Goal: Manage account settings

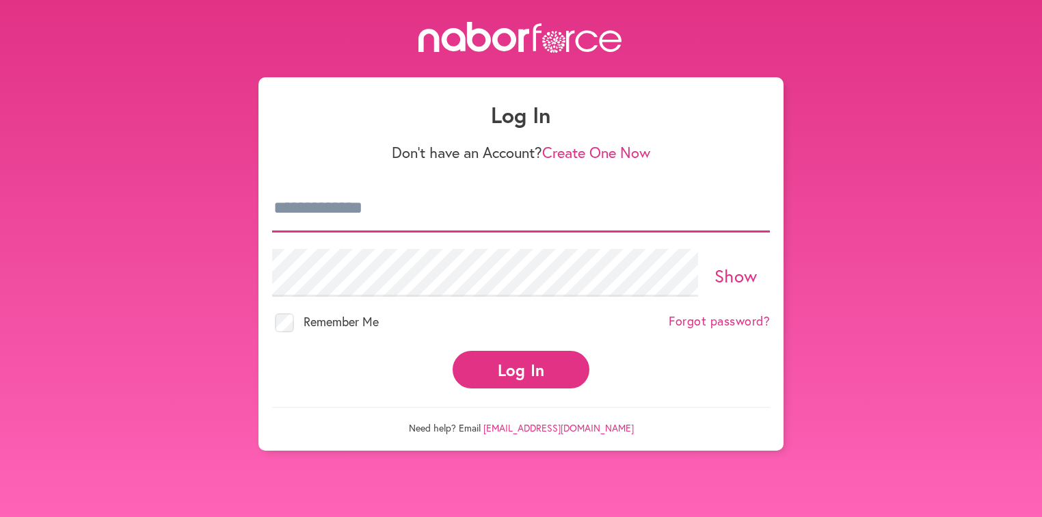
click at [408, 207] on input "email" at bounding box center [521, 209] width 498 height 48
type input "**********"
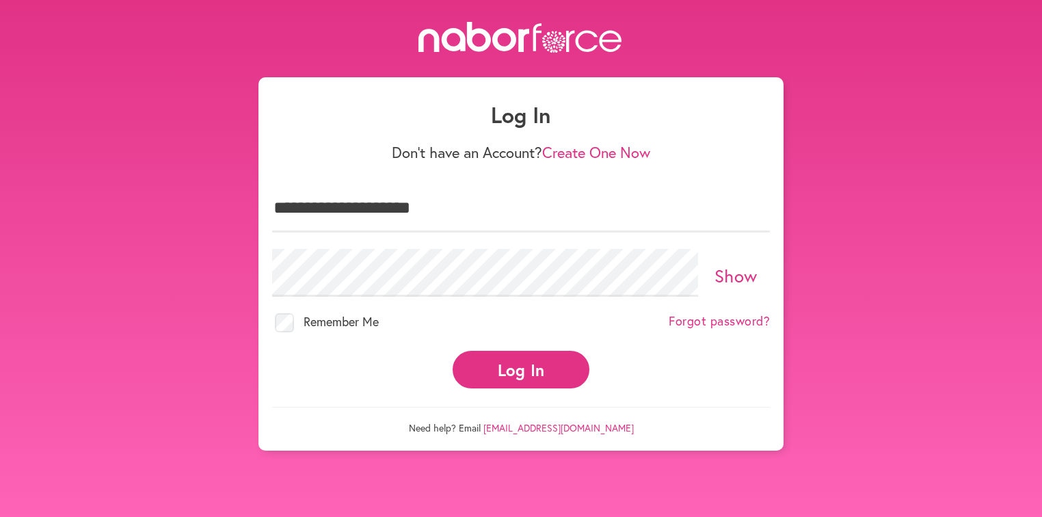
click at [728, 280] on link "Show" at bounding box center [736, 275] width 43 height 23
click at [728, 280] on link "Hide" at bounding box center [736, 275] width 38 height 23
click at [547, 361] on button "Log In" at bounding box center [521, 370] width 137 height 38
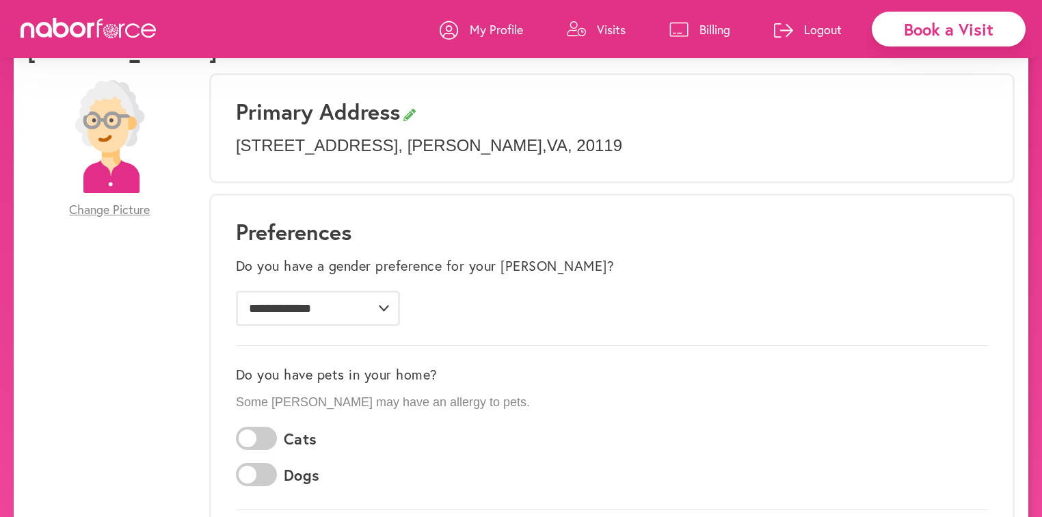
scroll to position [109, 0]
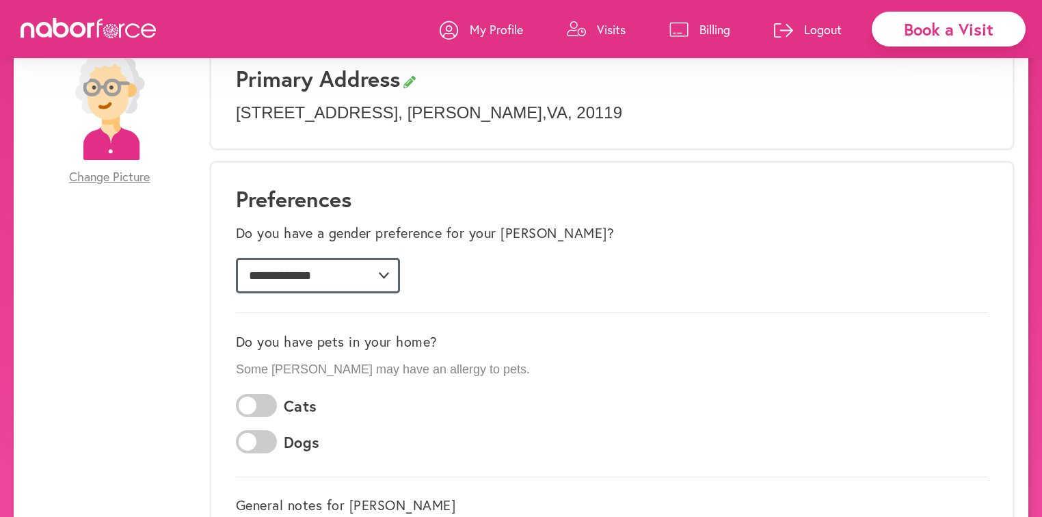
click at [382, 274] on select "**********" at bounding box center [318, 276] width 164 height 36
click at [566, 286] on div "**********" at bounding box center [612, 258] width 752 height 86
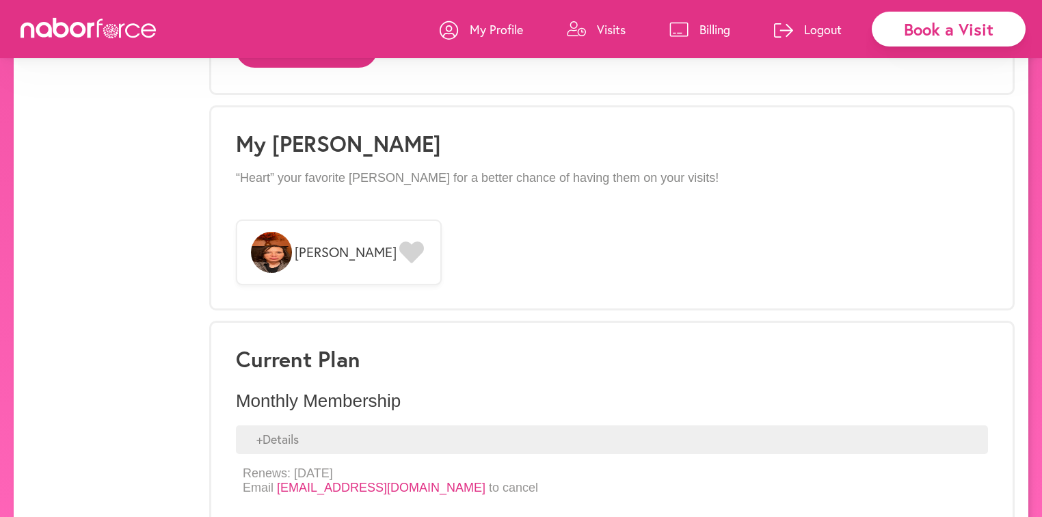
scroll to position [1039, 0]
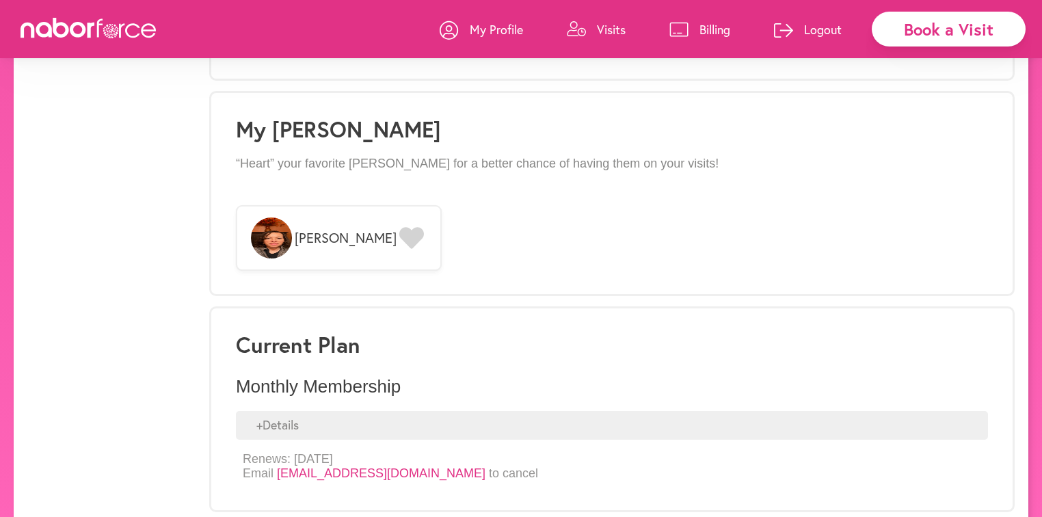
click at [266, 239] on img at bounding box center [271, 237] width 41 height 41
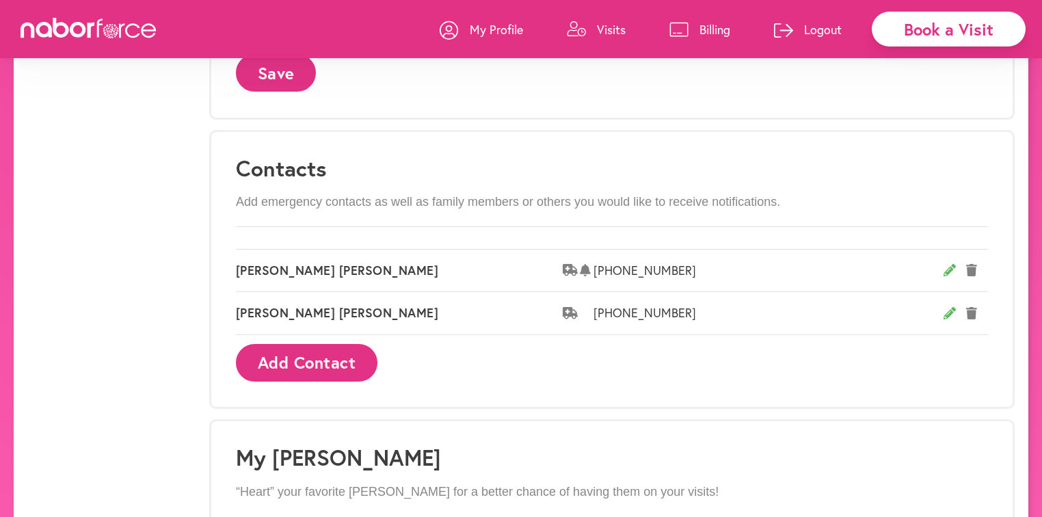
scroll to position [985, 0]
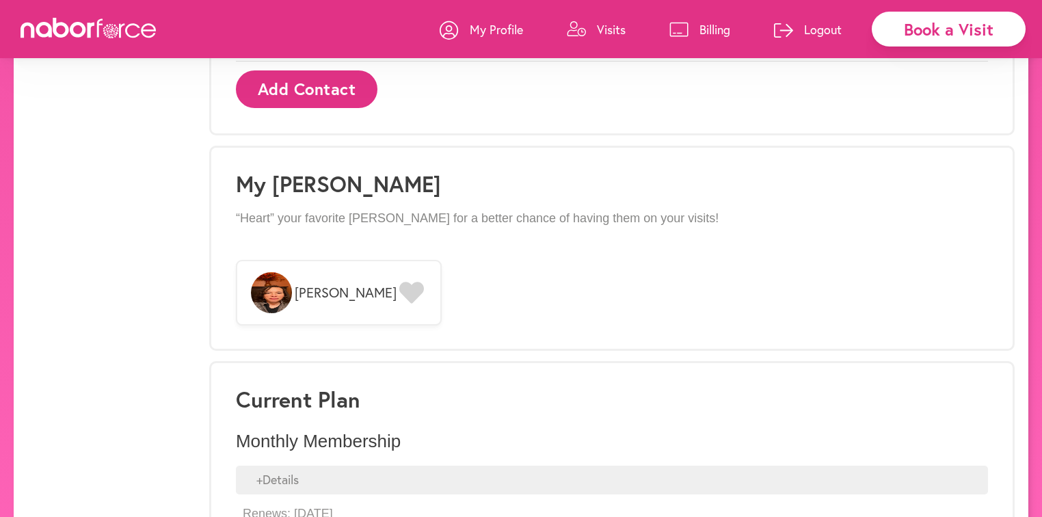
click at [399, 293] on icon at bounding box center [411, 293] width 25 height 22
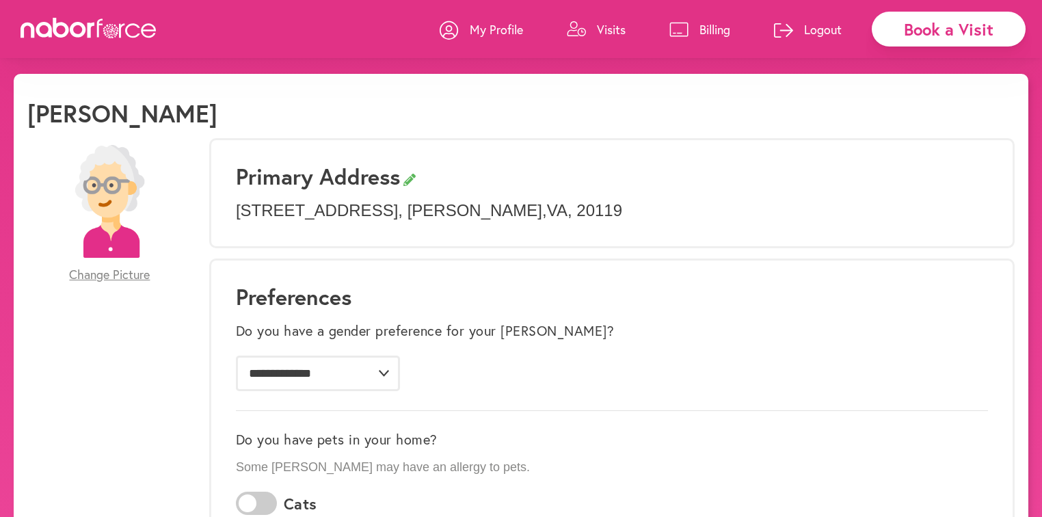
scroll to position [0, 0]
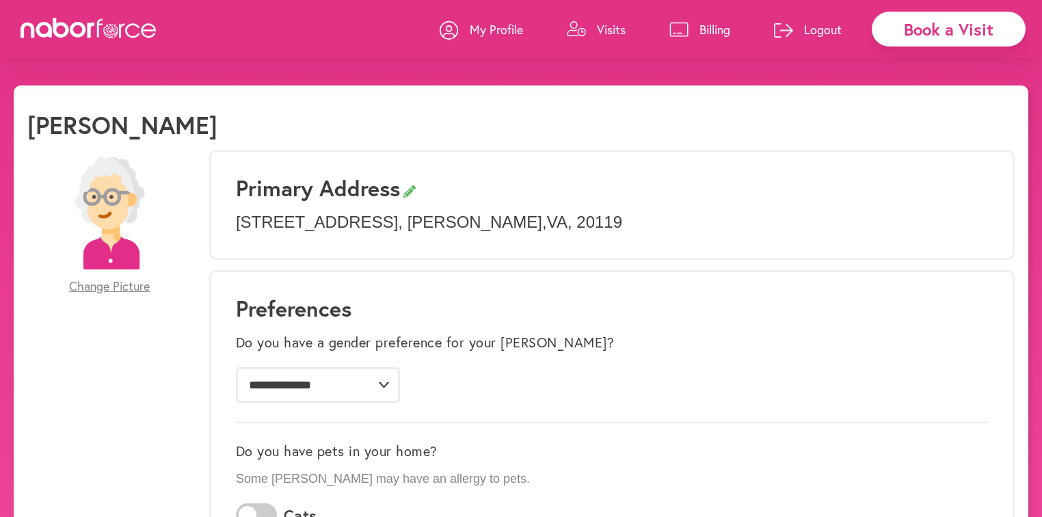
click at [598, 27] on p "Visits" at bounding box center [611, 29] width 29 height 16
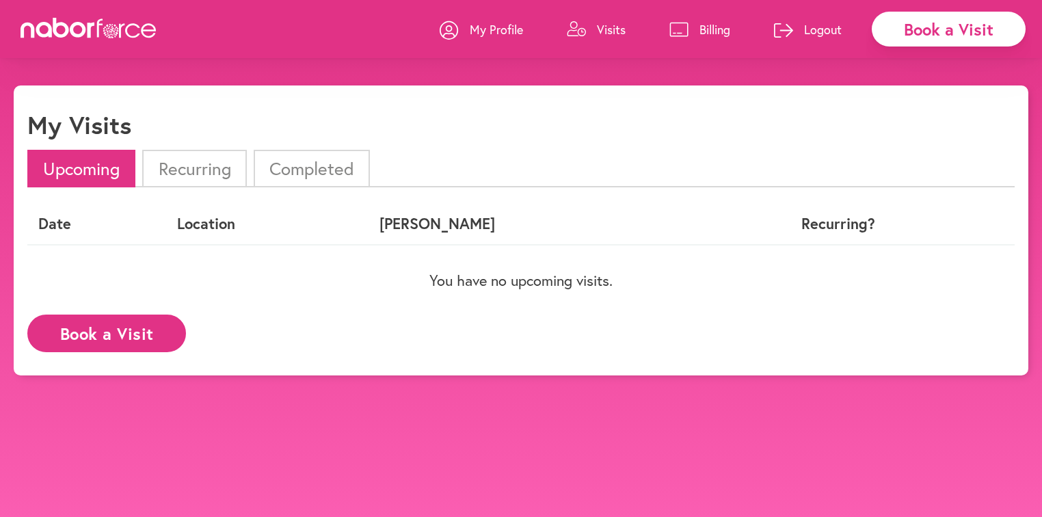
click at [267, 175] on li "Completed" at bounding box center [312, 169] width 116 height 38
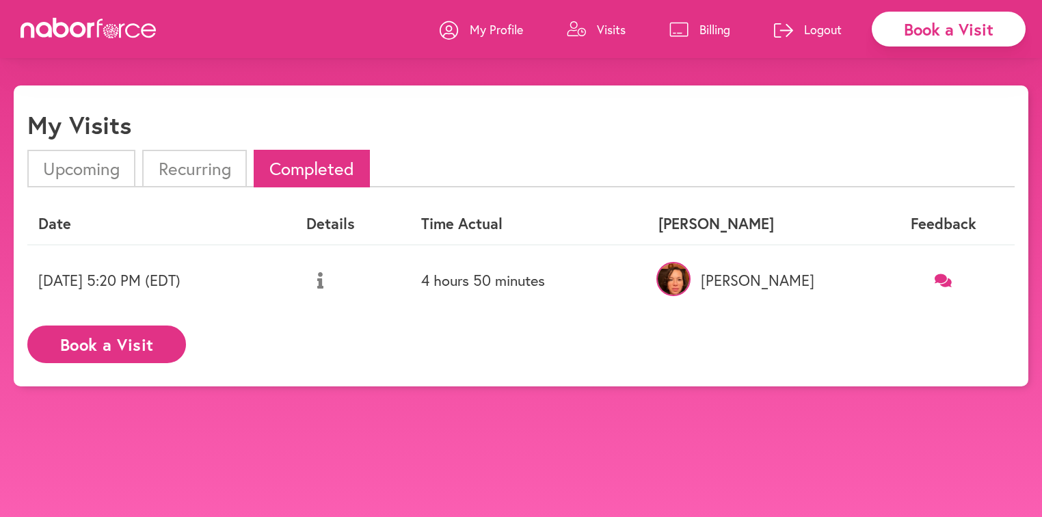
click at [323, 282] on icon at bounding box center [320, 280] width 6 height 16
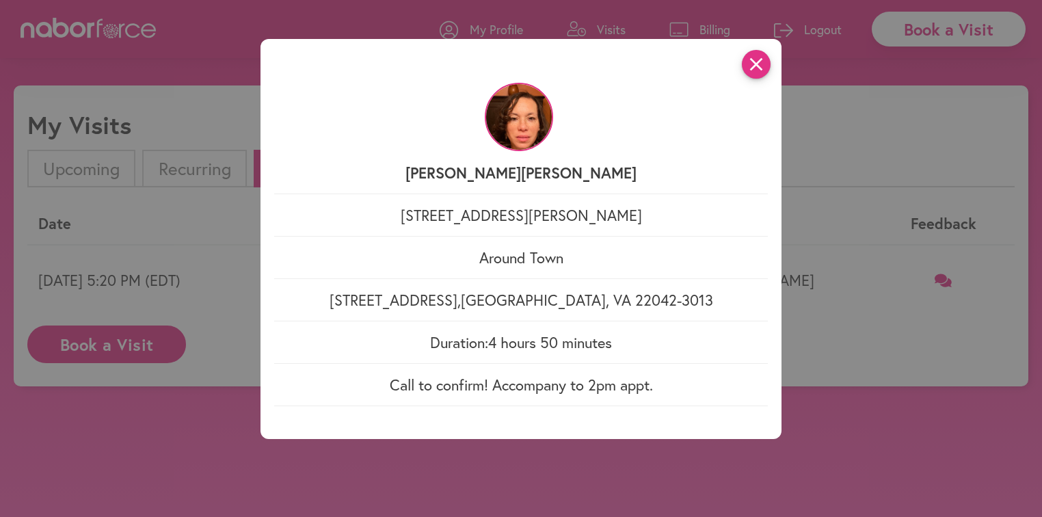
click at [763, 70] on icon "close" at bounding box center [756, 64] width 29 height 29
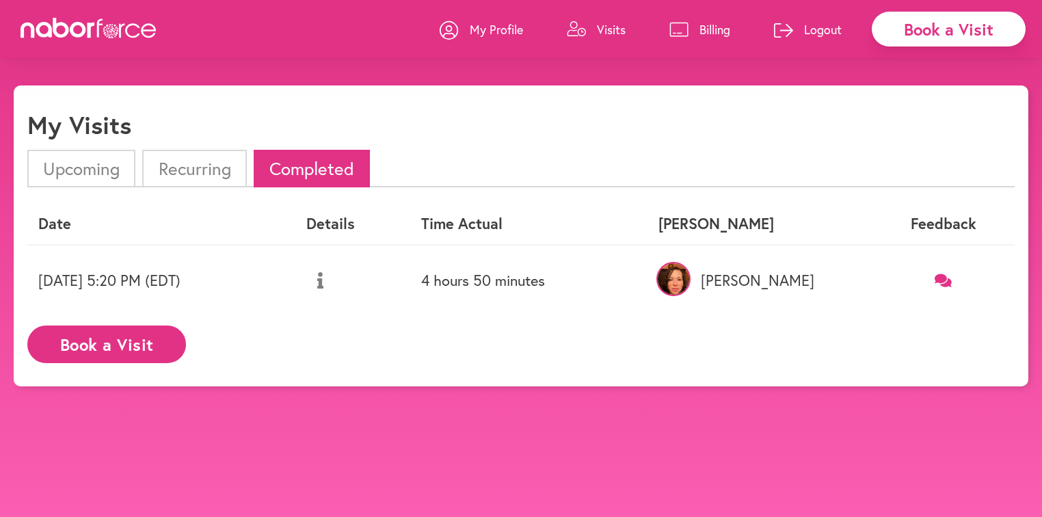
click at [711, 22] on p "Billing" at bounding box center [715, 29] width 31 height 16
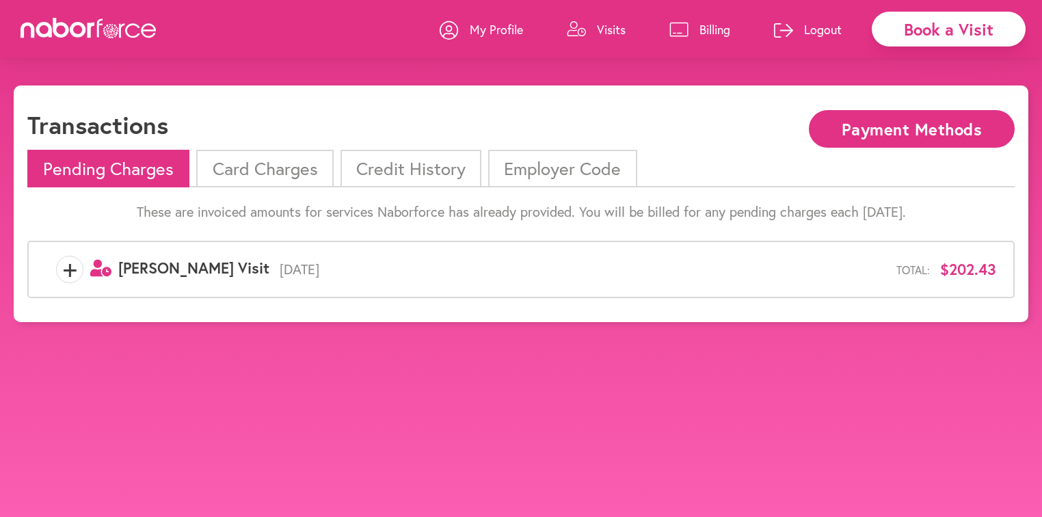
click at [268, 168] on li "Card Charges" at bounding box center [264, 169] width 137 height 38
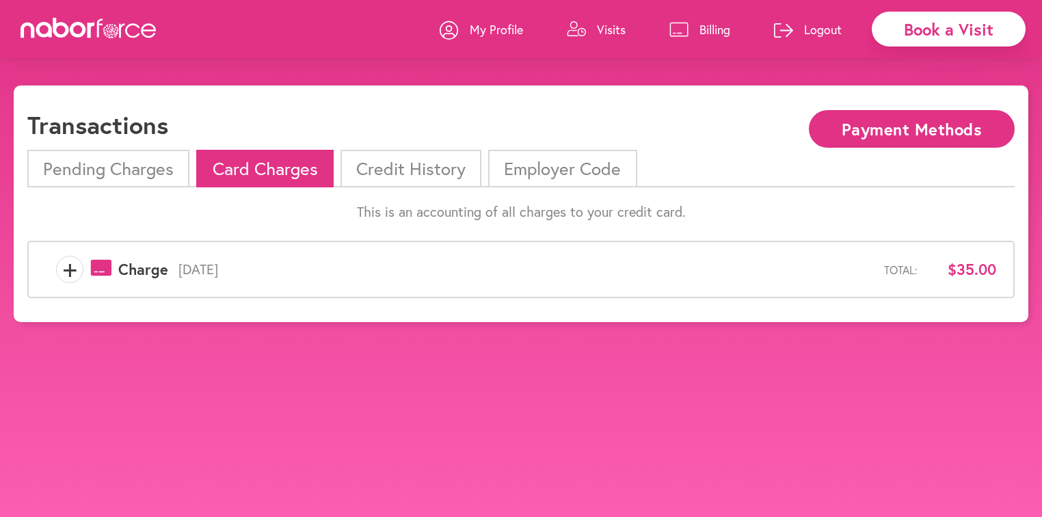
click at [64, 267] on span "+" at bounding box center [70, 269] width 26 height 27
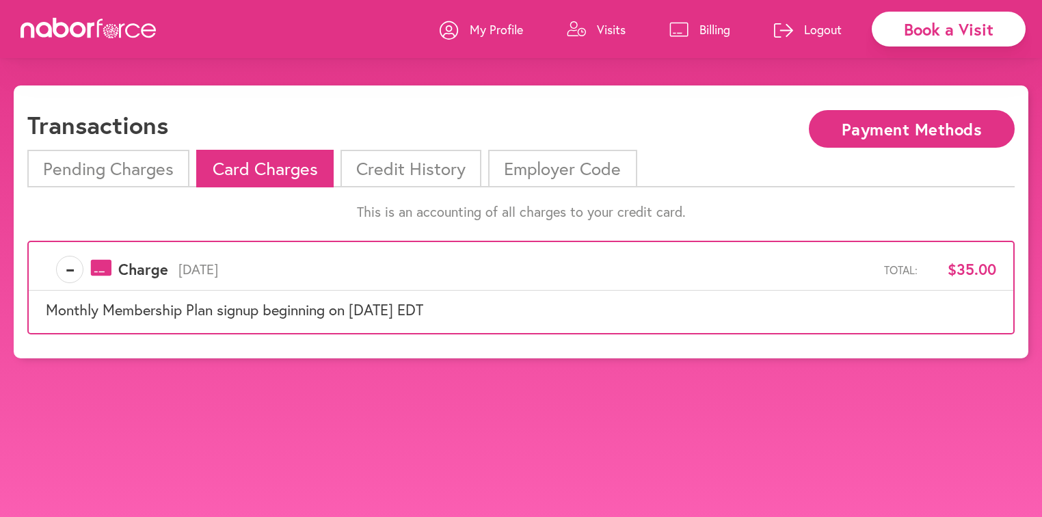
click at [64, 267] on span "-" at bounding box center [70, 269] width 26 height 27
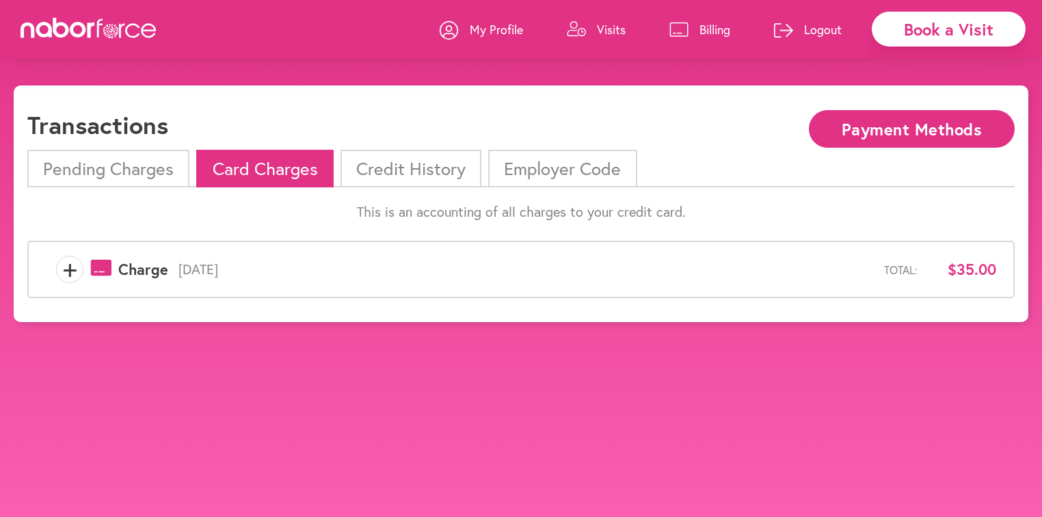
click at [808, 30] on p "Logout" at bounding box center [823, 29] width 38 height 16
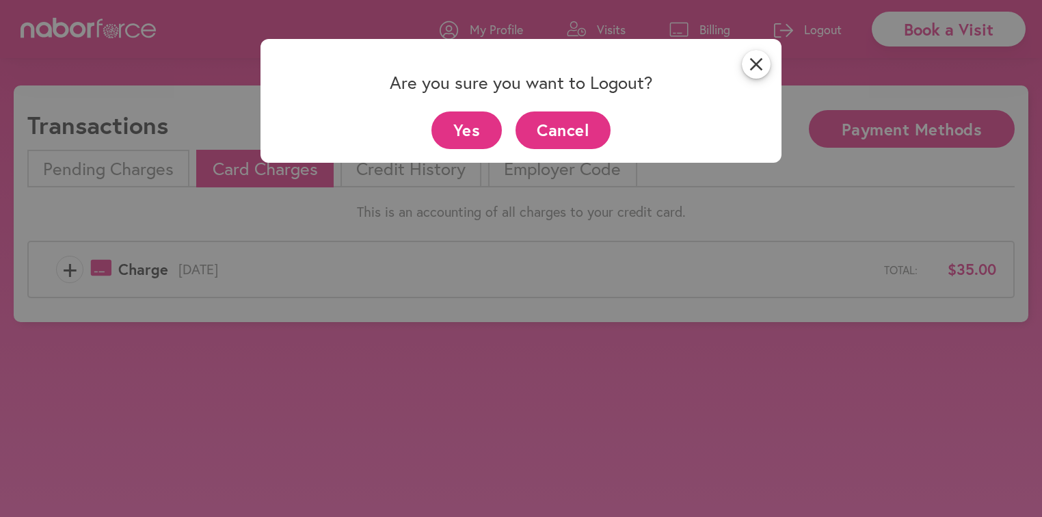
click at [472, 133] on button "Yes" at bounding box center [467, 130] width 70 height 38
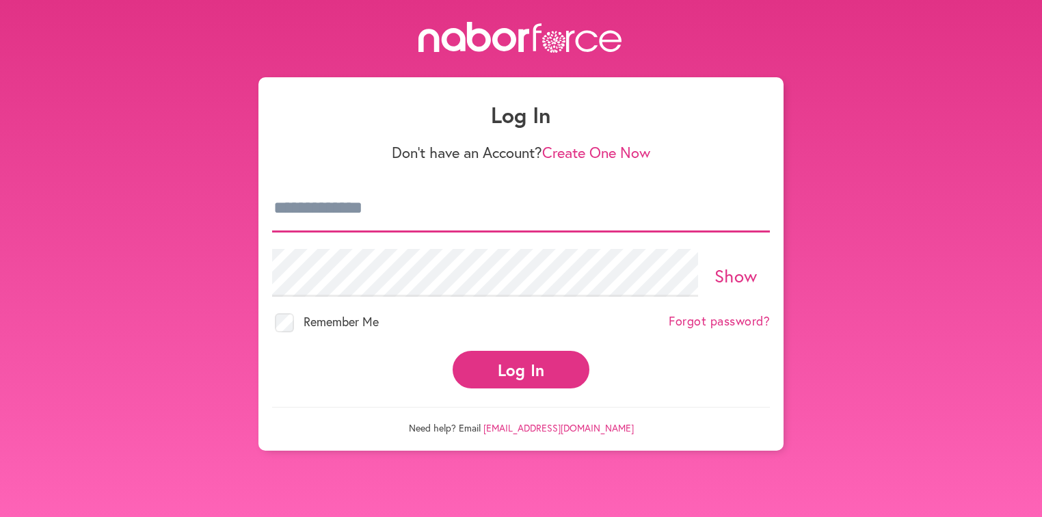
click at [352, 207] on input "email" at bounding box center [521, 209] width 498 height 48
type input "**********"
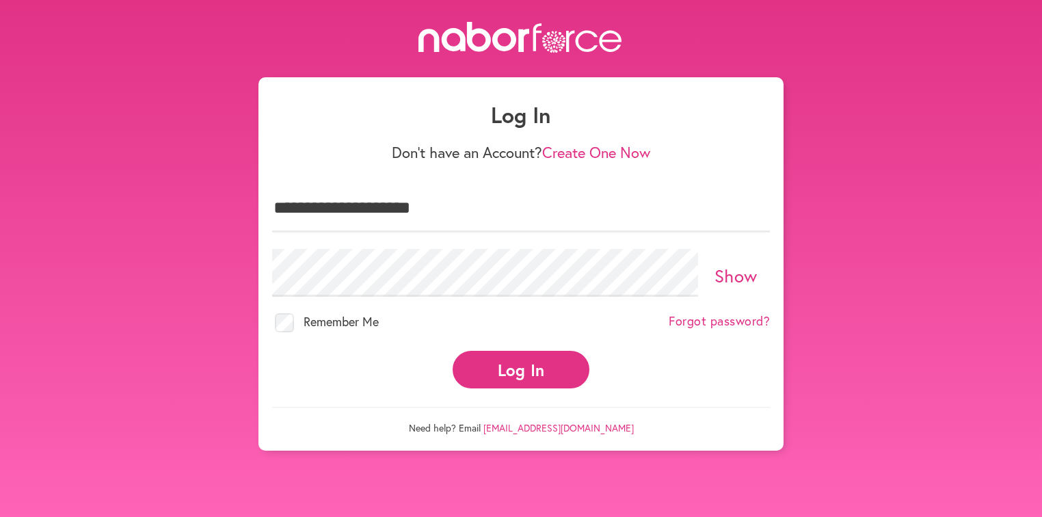
click at [488, 367] on button "Log In" at bounding box center [521, 370] width 137 height 38
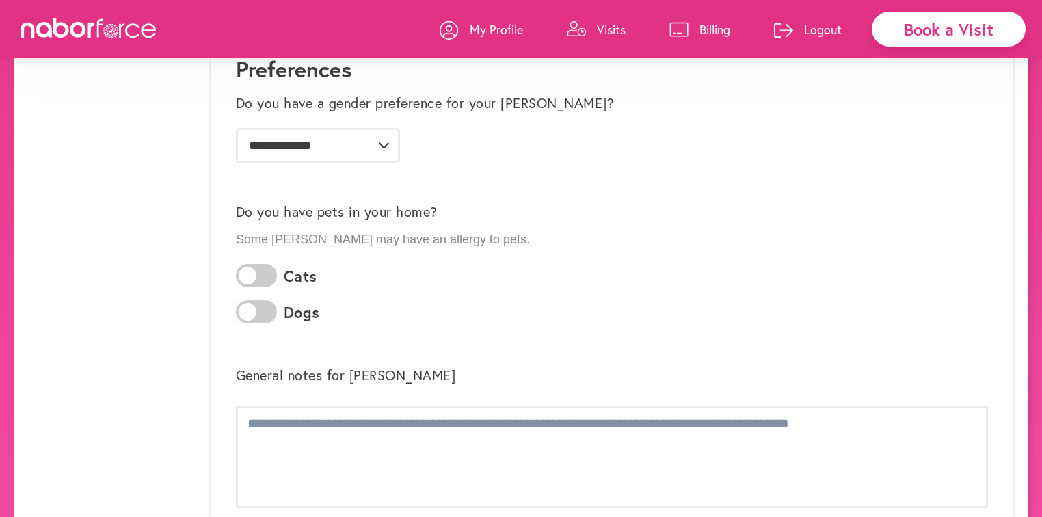
scroll to position [80, 0]
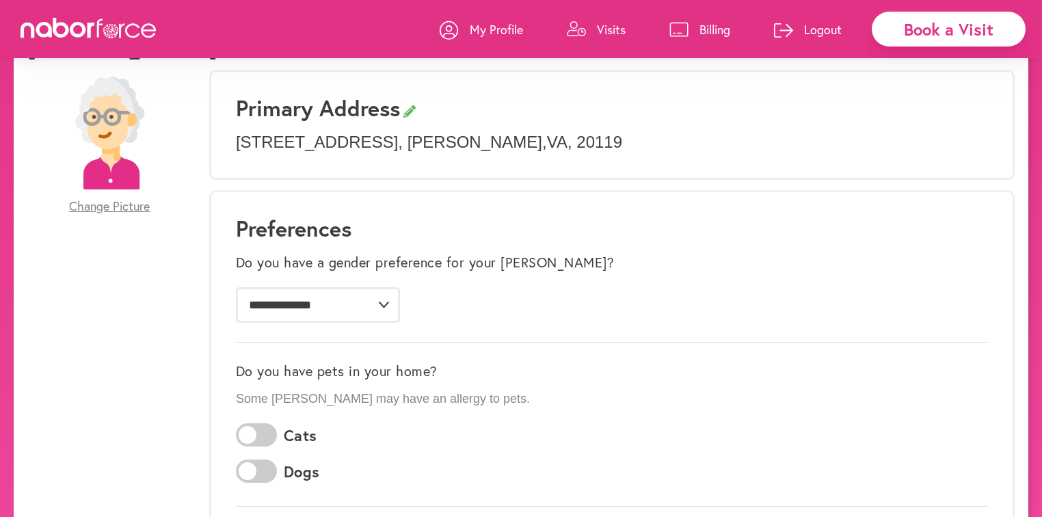
click at [75, 23] on icon at bounding box center [78, 30] width 16 height 16
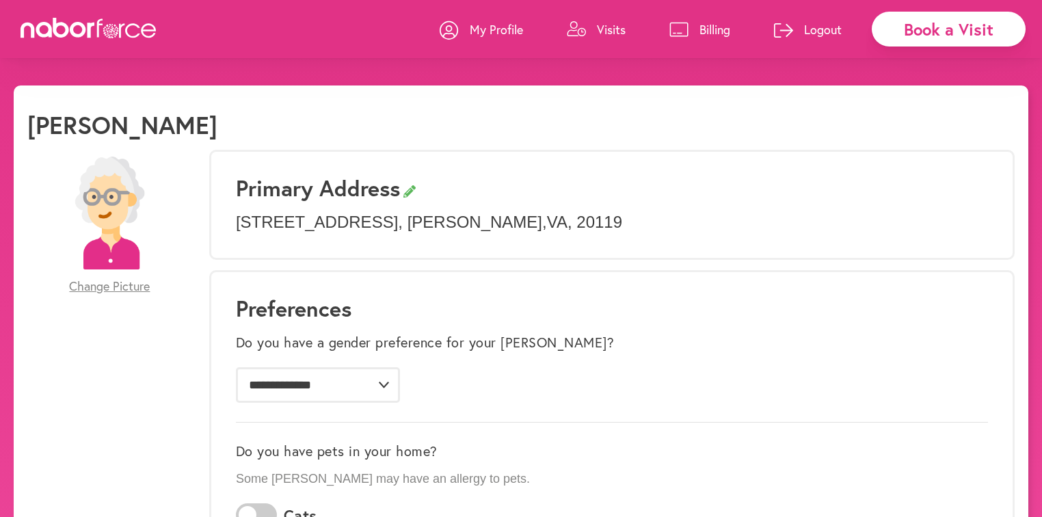
click at [69, 31] on icon at bounding box center [89, 28] width 137 height 21
click at [812, 25] on p "Logout" at bounding box center [823, 29] width 38 height 16
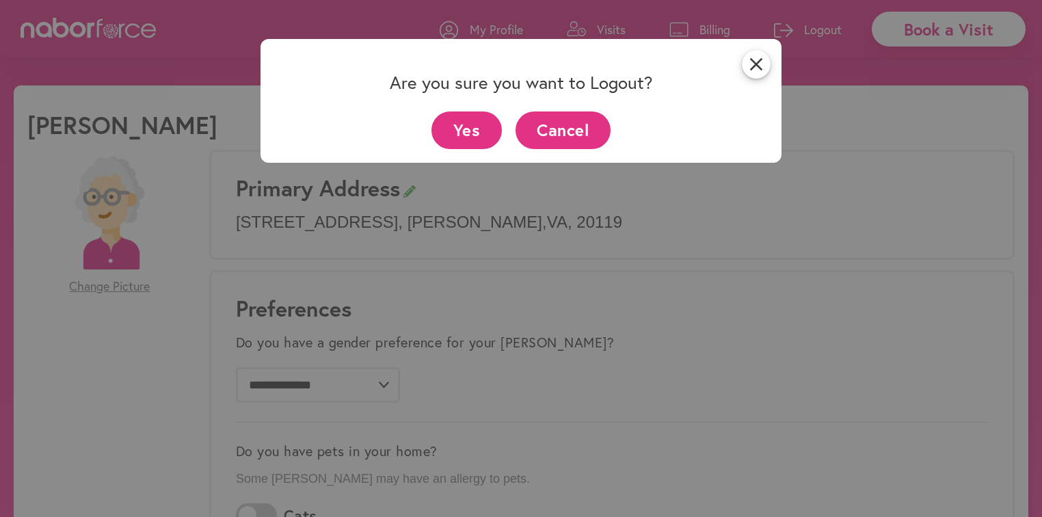
click at [462, 126] on button "Yes" at bounding box center [467, 130] width 70 height 38
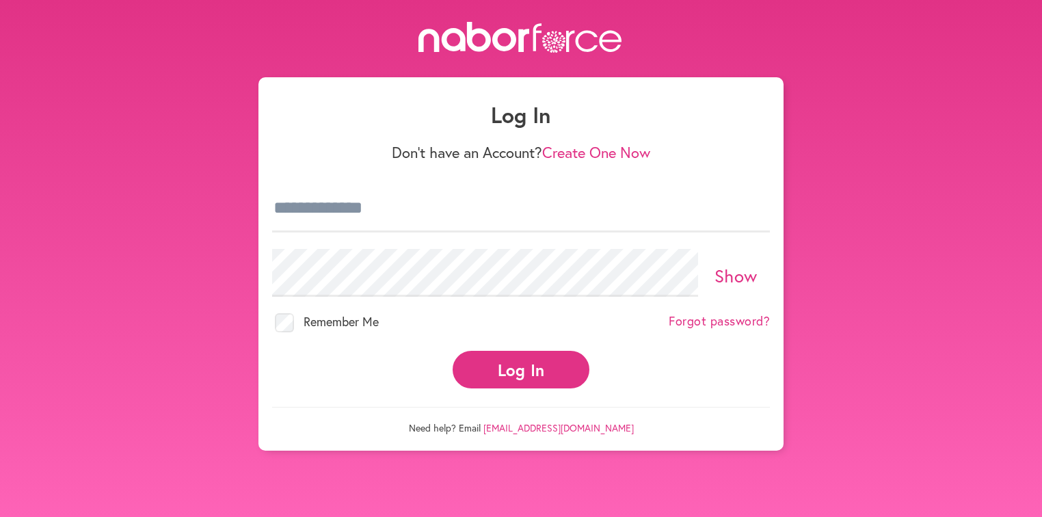
click at [456, 36] on icon at bounding box center [521, 37] width 205 height 31
drag, startPoint x: 503, startPoint y: 34, endPoint x: 484, endPoint y: 41, distance: 20.3
click at [503, 34] on icon at bounding box center [521, 37] width 205 height 31
